Goal: Task Accomplishment & Management: Use online tool/utility

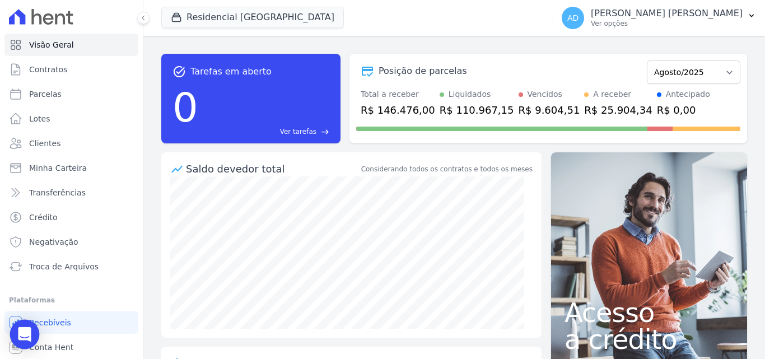
click at [15, 334] on div "Open Intercom Messenger" at bounding box center [25, 335] width 30 height 30
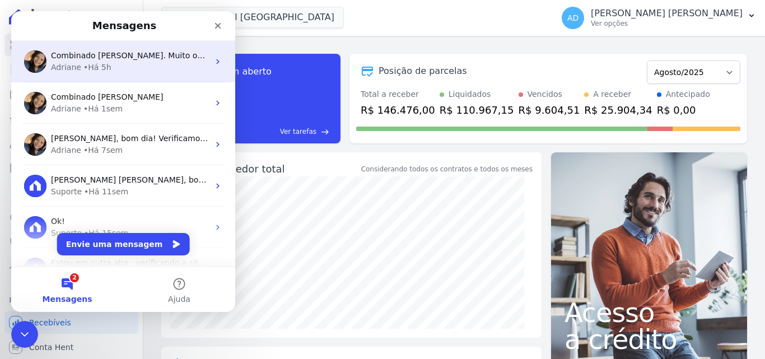
click at [153, 62] on div "Adriane • Há 5h" at bounding box center [130, 68] width 158 height 12
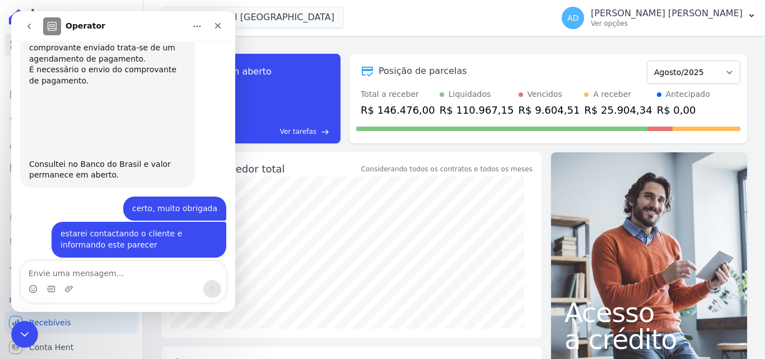
scroll to position [993, 0]
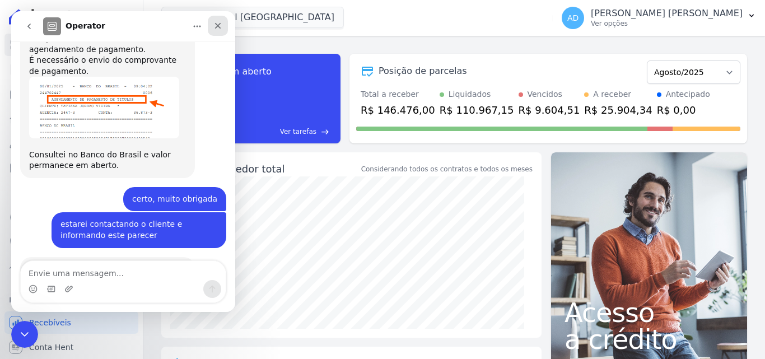
click at [211, 26] on div "Fechar" at bounding box center [218, 26] width 20 height 20
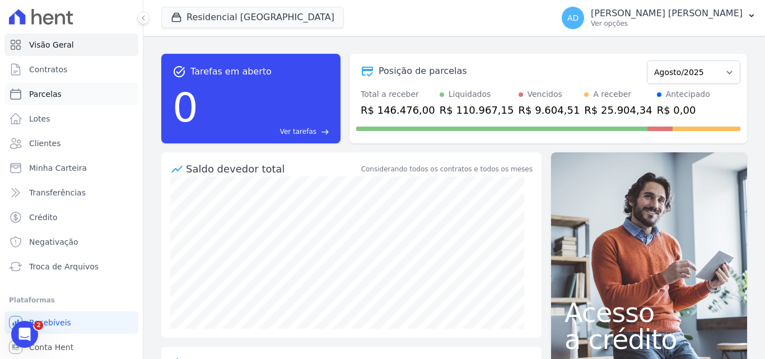
click at [63, 93] on link "Parcelas" at bounding box center [71, 94] width 134 height 22
select select
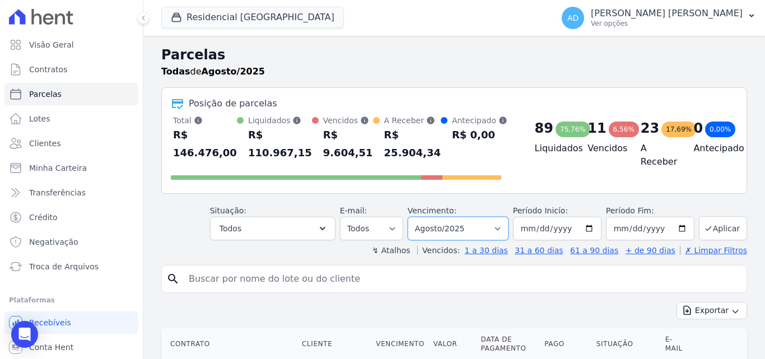
click at [498, 230] on select "[GEOGRAPHIC_DATA] por período ──────── Todos os meses Agosto/2022 Setembro/2022…" at bounding box center [458, 229] width 101 height 24
select select "04/2024"
click at [415, 217] on select "[GEOGRAPHIC_DATA] por período ──────── Todos os meses Agosto/2022 Setembro/2022…" at bounding box center [458, 229] width 101 height 24
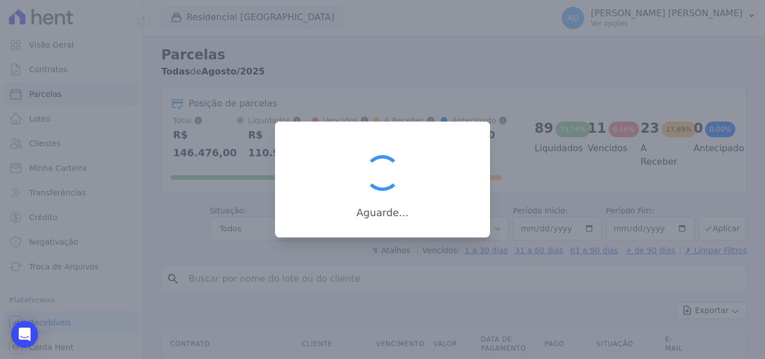
click at [446, 238] on div at bounding box center [382, 179] width 765 height 359
click at [458, 224] on div "Aguarde..." at bounding box center [382, 179] width 215 height 116
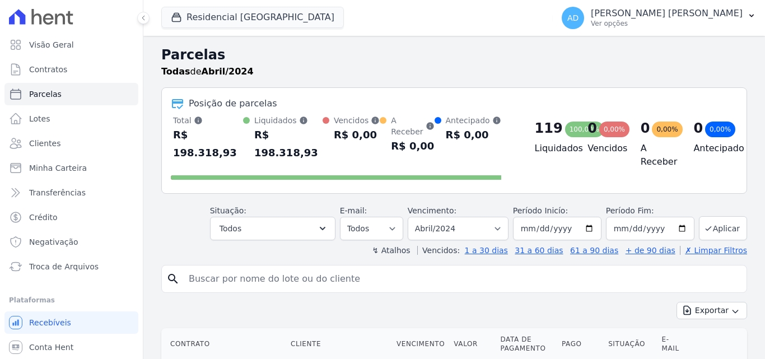
select select
click at [492, 222] on select "Filtrar por período ──────── Todos os meses Agosto/2022 Setembro/2022 Outubro/2…" at bounding box center [458, 229] width 101 height 24
select select "01/2025"
click at [415, 217] on select "Filtrar por período ──────── Todos os meses Agosto/2022 Setembro/2022 Outubro/2…" at bounding box center [458, 229] width 101 height 24
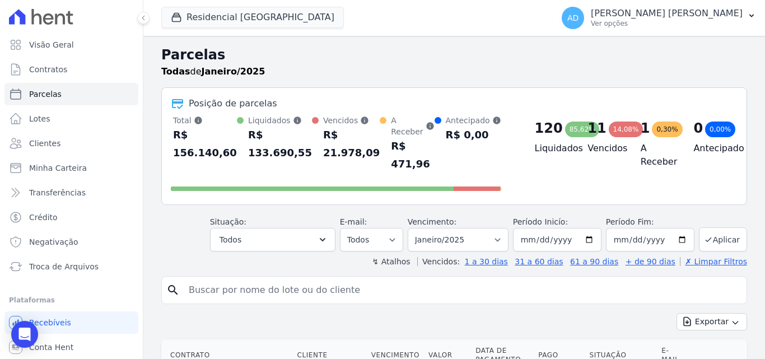
select select
click at [281, 280] on input "search" at bounding box center [462, 290] width 560 height 22
type input "[PERSON_NAME]"
select select
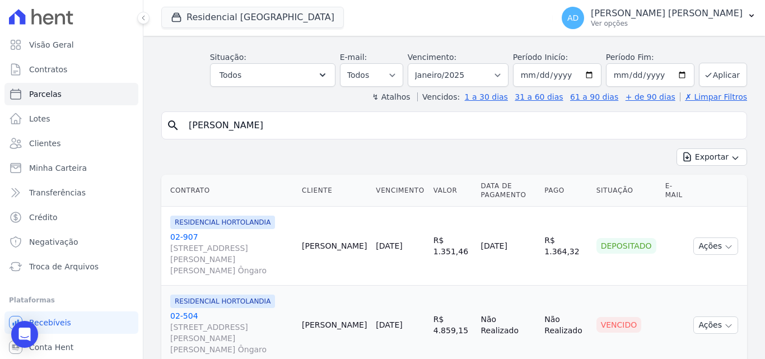
scroll to position [112, 0]
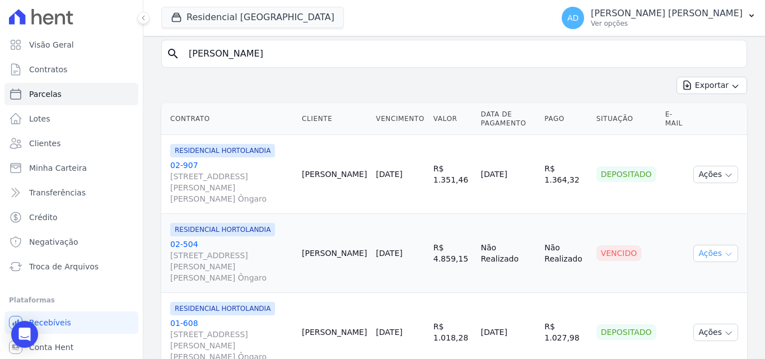
click at [696, 245] on button "Ações" at bounding box center [715, 253] width 45 height 17
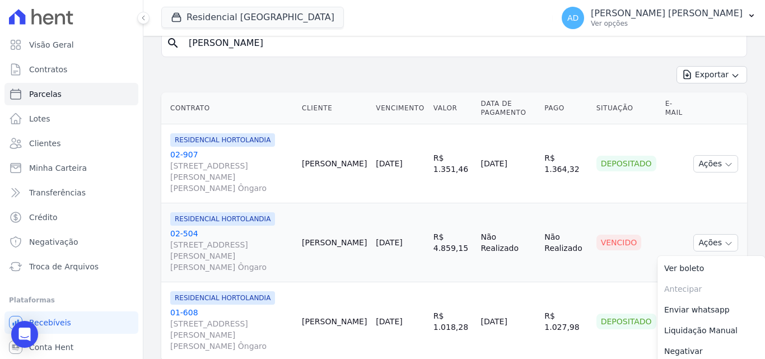
scroll to position [125, 0]
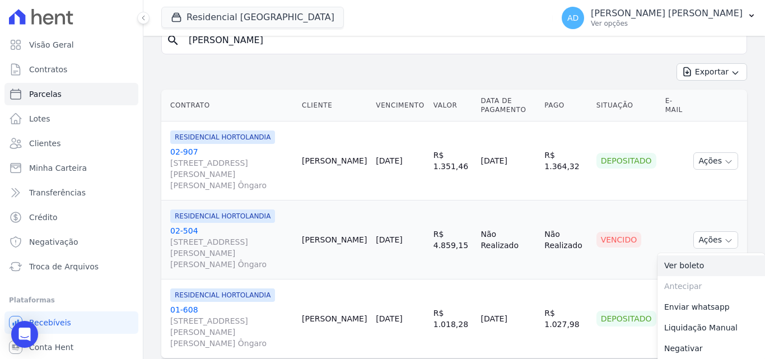
click at [679, 255] on link "Ver boleto" at bounding box center [710, 265] width 107 height 21
click at [178, 225] on link "02-504 Avenida Jair Gasparino, 240, QD GLEBA LOTE B1-G1, Parque Orestes Ôngaro" at bounding box center [231, 247] width 123 height 45
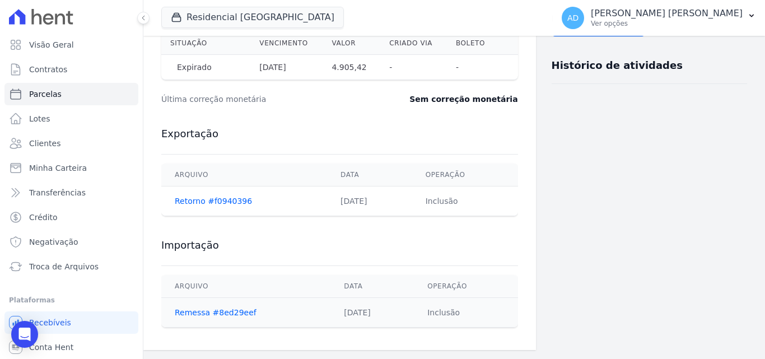
scroll to position [350, 0]
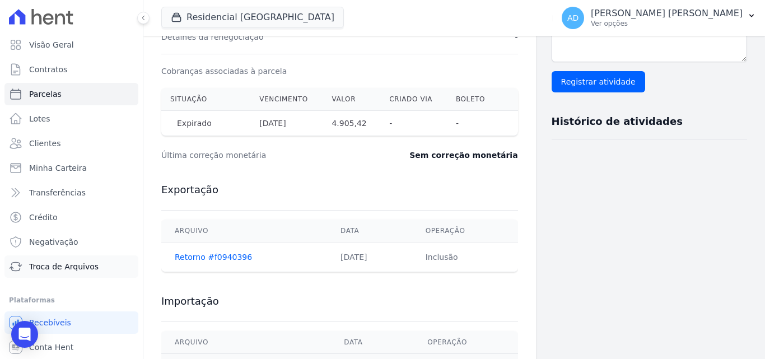
click at [35, 269] on span "Troca de Arquivos" at bounding box center [63, 266] width 69 height 11
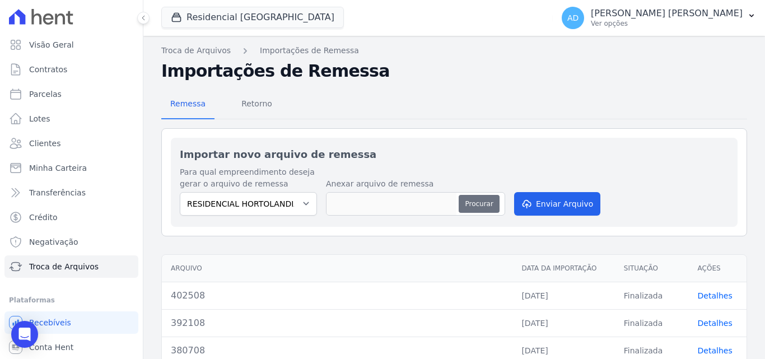
click at [482, 207] on button "Procurar" at bounding box center [479, 204] width 40 height 18
click at [489, 199] on button "Procurar" at bounding box center [479, 204] width 40 height 18
type input "412508"
click at [542, 201] on button "Enviar Arquivo" at bounding box center [557, 204] width 86 height 24
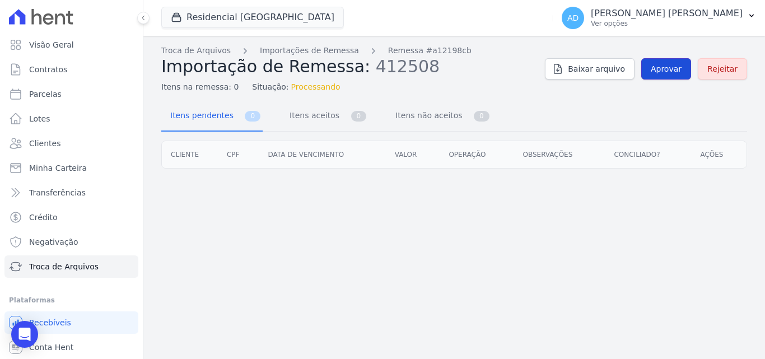
click at [681, 66] on span "Aprovar" at bounding box center [666, 68] width 31 height 11
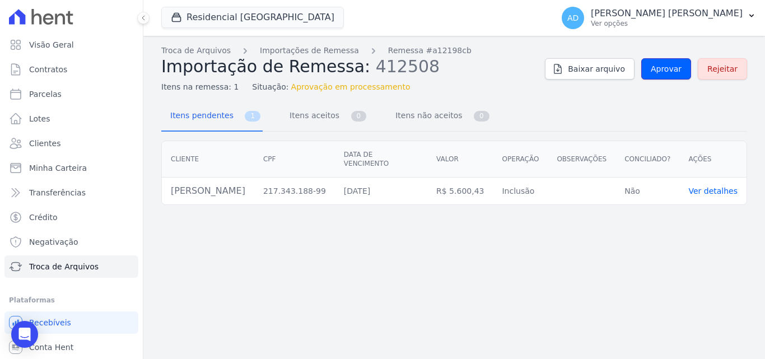
click at [681, 66] on span "Aprovar" at bounding box center [666, 68] width 31 height 11
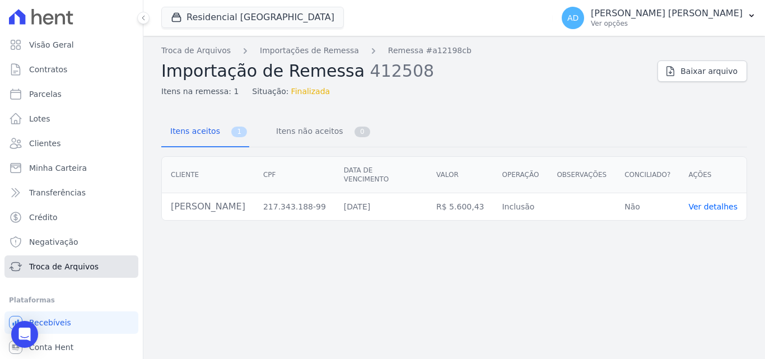
click at [82, 265] on span "Troca de Arquivos" at bounding box center [63, 266] width 69 height 11
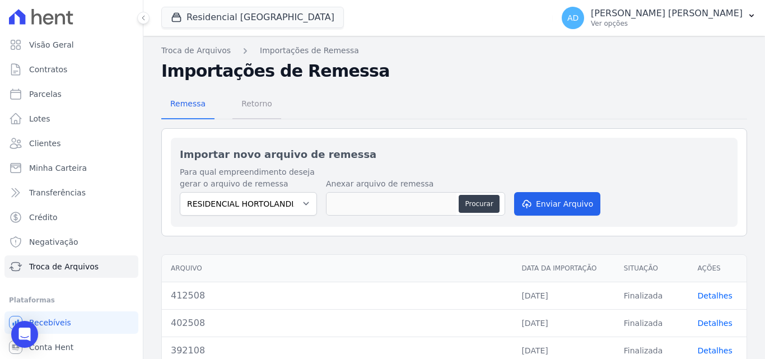
click at [246, 106] on span "Retorno" at bounding box center [257, 103] width 44 height 22
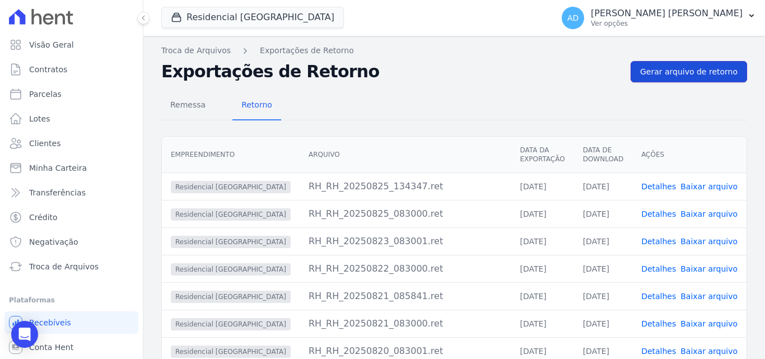
click at [679, 77] on span "Gerar arquivo de retorno" at bounding box center [688, 71] width 97 height 11
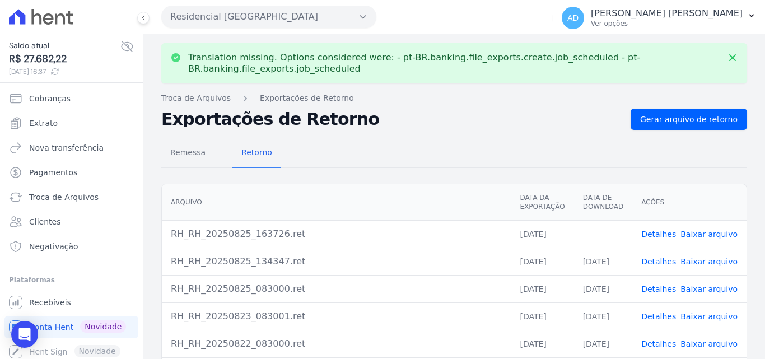
click at [699, 235] on link "Baixar arquivo" at bounding box center [708, 234] width 57 height 9
